Goal: Task Accomplishment & Management: Complete application form

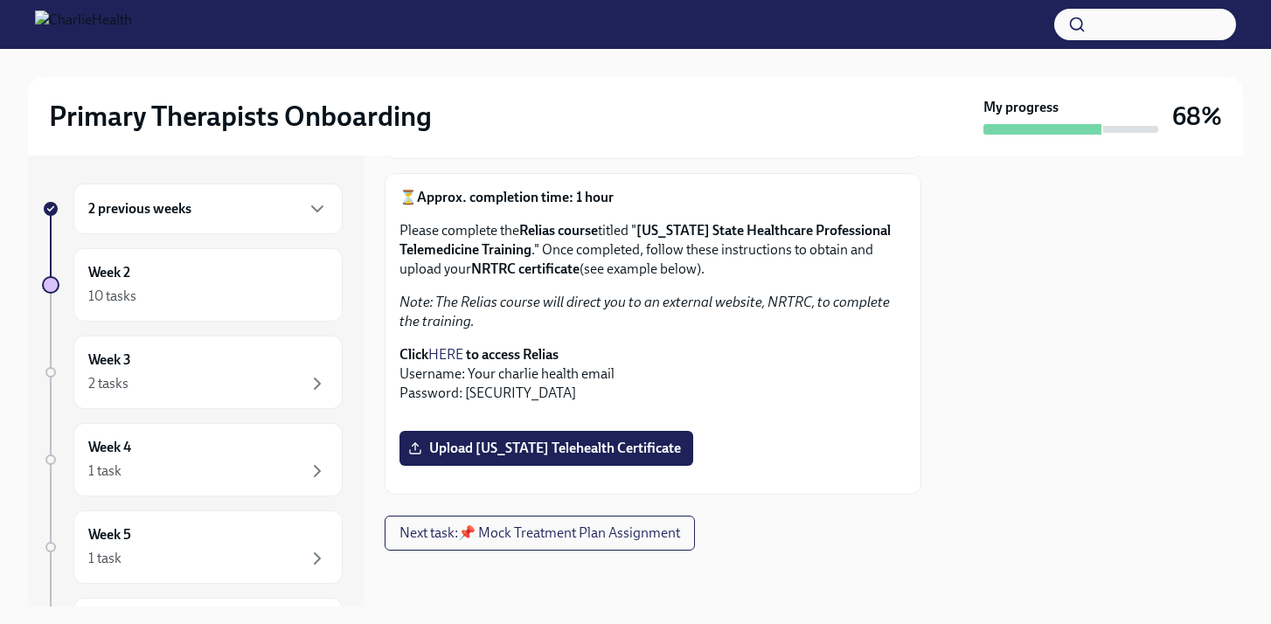
scroll to position [539, 0]
click at [630, 431] on label "Upload [US_STATE] Telehealth Certificate" at bounding box center [547, 448] width 294 height 35
click at [0, 0] on input "Upload [US_STATE] Telehealth Certificate" at bounding box center [0, 0] width 0 height 0
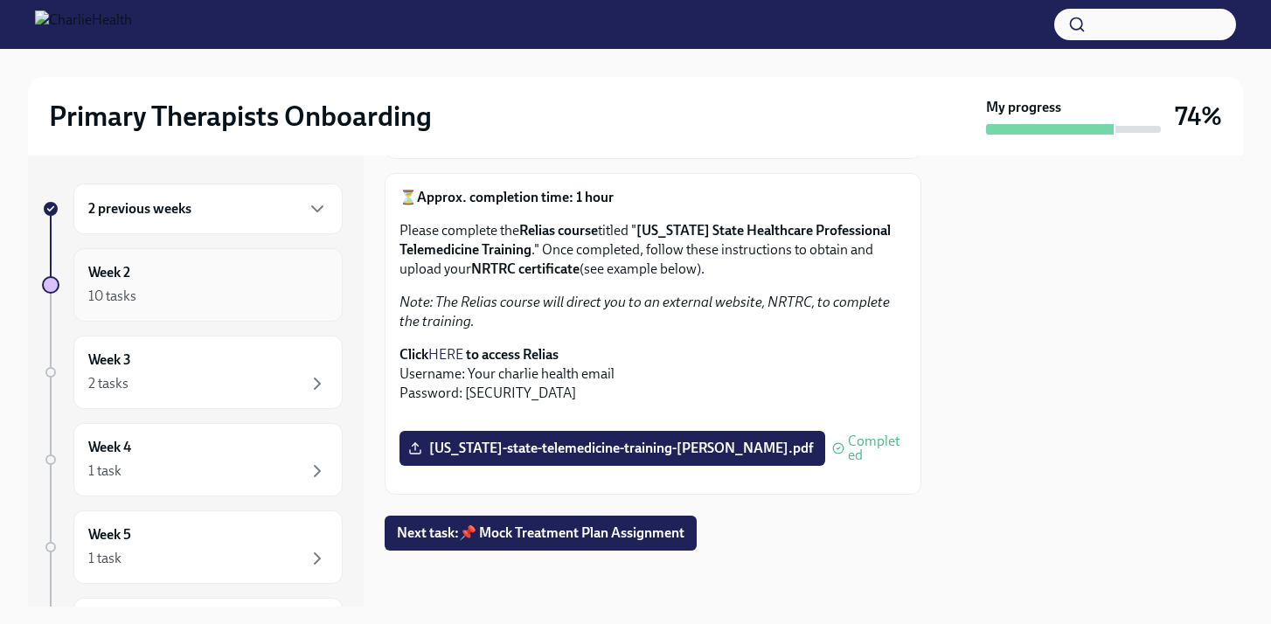
click at [225, 302] on div "10 tasks" at bounding box center [208, 296] width 240 height 21
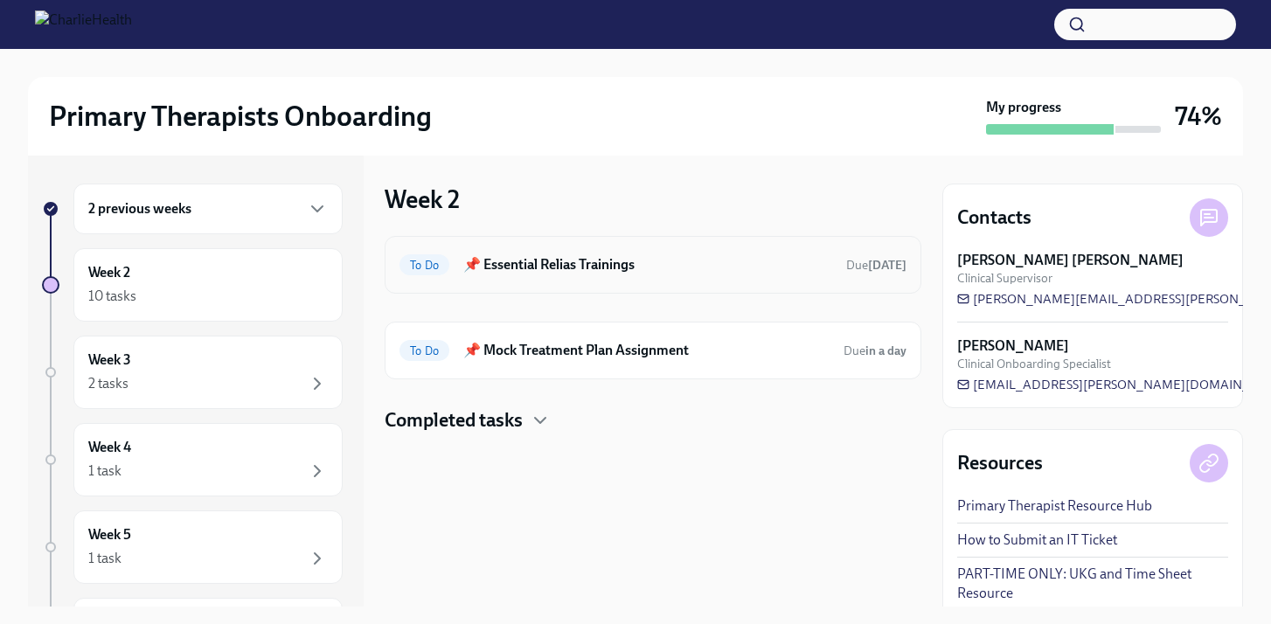
click at [639, 279] on div "To Do 📌 Essential Relias Trainings Due [DATE]" at bounding box center [653, 265] width 537 height 58
click at [578, 271] on h6 "📌 Essential Relias Trainings" at bounding box center [647, 264] width 369 height 19
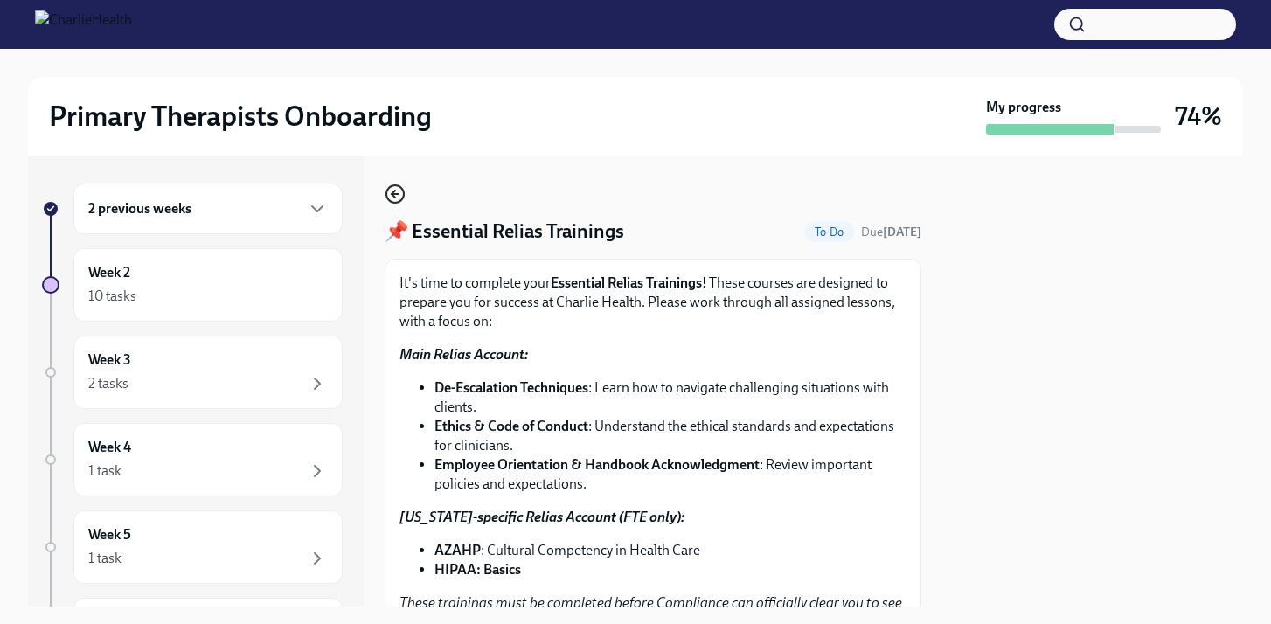
click at [400, 193] on icon "button" at bounding box center [395, 194] width 21 height 21
